Goal: Task Accomplishment & Management: Complete application form

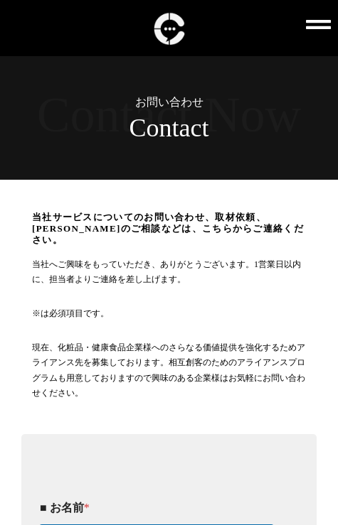
type input "[PERSON_NAME]"
type input "0363039467"
type input "[EMAIL_ADDRESS][DOMAIN_NAME]"
type textarea "loremipsumd sitametcons。 adipisci「elitse」doeiusmodtemporin。 utl、etdoloremag・ali…"
type input "_"
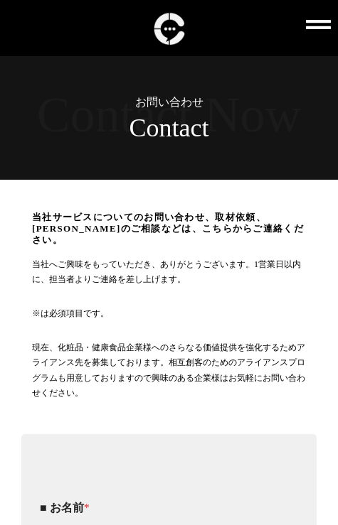
click input "当社サービス・コンサルに関するお問い合わせ" at bounding box center [0, 0] width 0 height 0
checkbox input "true"
click input "同意する" at bounding box center [0, 0] width 0 height 0
click input "アライアンスのお問い合わせ" at bounding box center [0, 0] width 0 height 0
checkbox input "true"
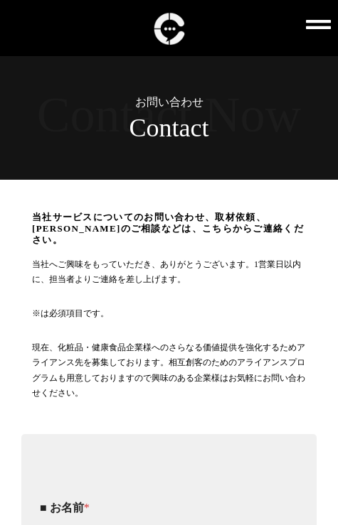
click input "取材依頼のお問い合わせ" at bounding box center [0, 0] width 0 height 0
checkbox input "true"
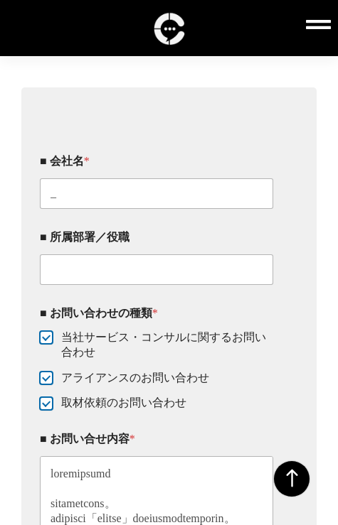
scroll to position [408, 0]
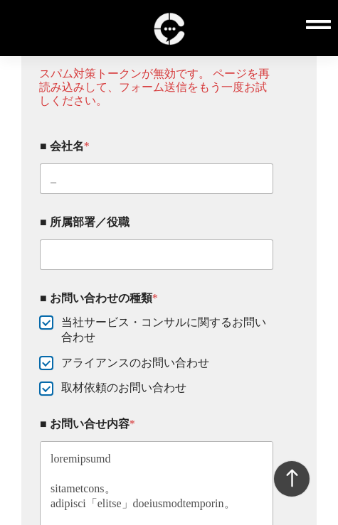
scroll to position [408, 0]
